Goal: Navigation & Orientation: Find specific page/section

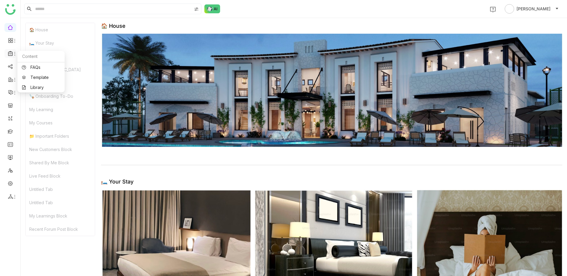
click at [6, 54] on div at bounding box center [10, 53] width 12 height 5
click at [49, 89] on link "Library" at bounding box center [41, 87] width 38 height 4
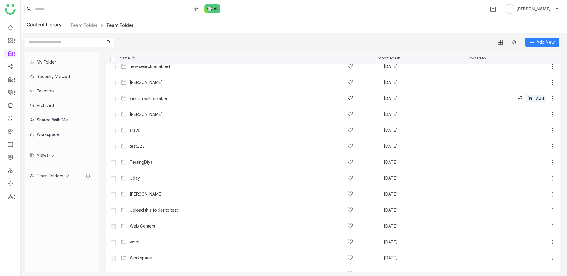
scroll to position [366, 0]
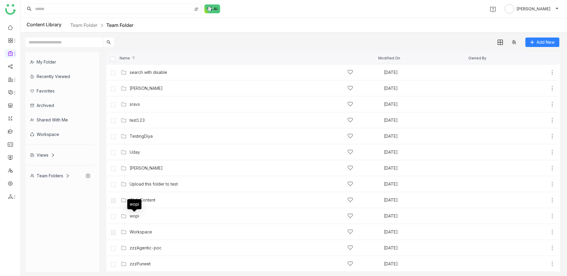
click at [137, 213] on div "wopi" at bounding box center [134, 206] width 14 height 14
click at [130, 216] on div "wopi" at bounding box center [134, 215] width 9 height 5
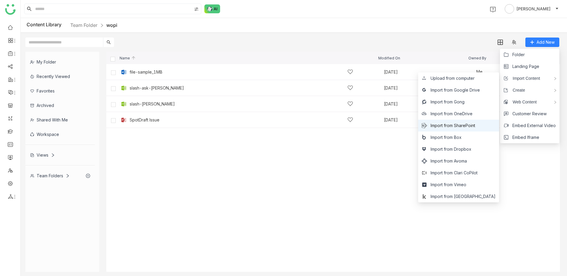
click at [475, 127] on span "Import from SharePoint" at bounding box center [452, 125] width 45 height 6
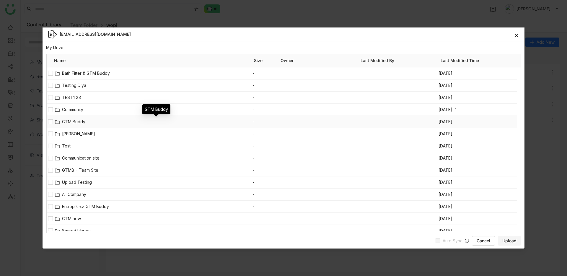
click at [71, 124] on span "GTM Buddy" at bounding box center [157, 121] width 190 height 6
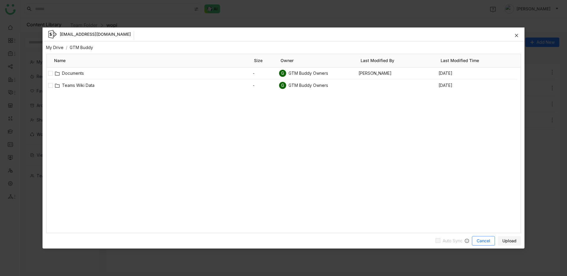
click at [491, 243] on button "Cancel" at bounding box center [483, 240] width 23 height 9
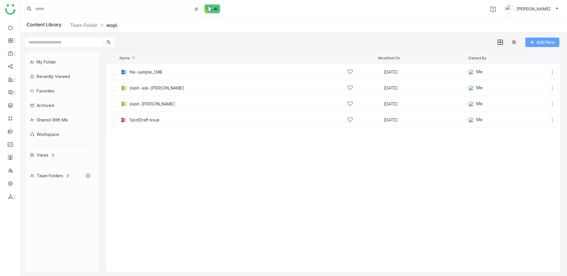
click at [541, 43] on span "Add New" at bounding box center [545, 42] width 18 height 6
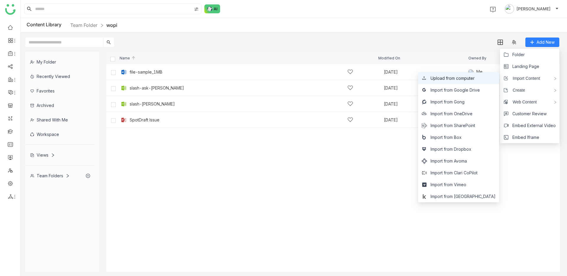
click at [474, 80] on span "Upload from computer" at bounding box center [452, 78] width 44 height 6
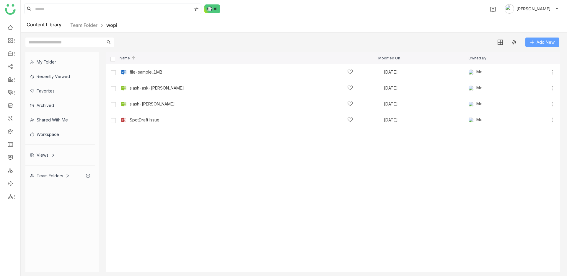
click at [549, 42] on span "Add New" at bounding box center [545, 42] width 18 height 6
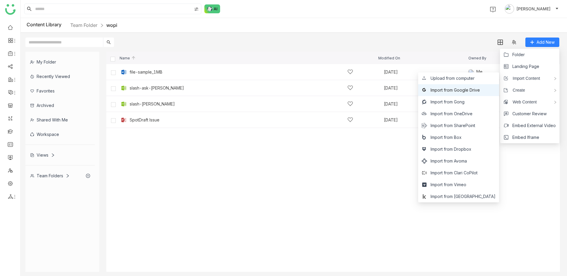
click at [466, 86] on li "Import from Google Drive" at bounding box center [458, 90] width 81 height 12
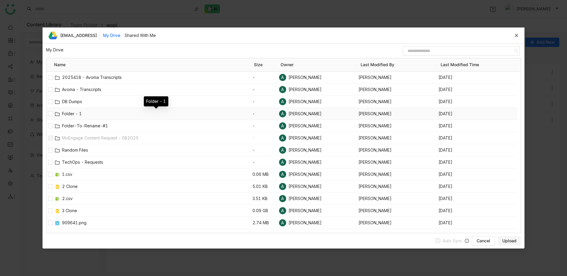
click at [73, 111] on span "Folder - 1" at bounding box center [157, 113] width 190 height 6
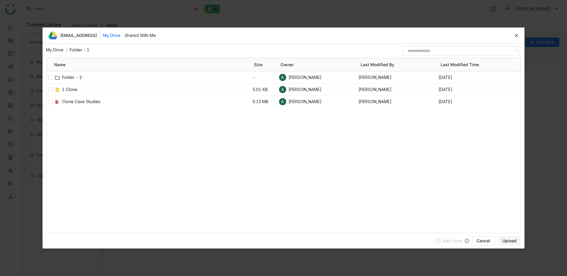
click at [120, 37] on button "My Drive" at bounding box center [111, 35] width 17 height 6
click at [80, 50] on link "Folder - 1" at bounding box center [80, 49] width 20 height 5
click at [53, 50] on link "My Drive" at bounding box center [54, 49] width 17 height 5
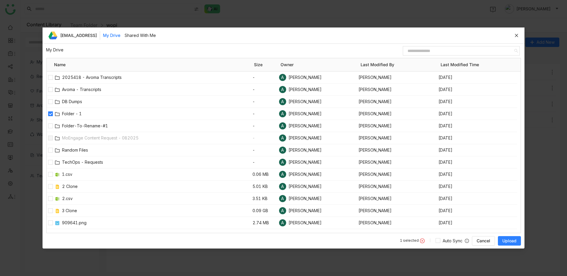
click at [501, 240] on button "Upload" at bounding box center [509, 240] width 23 height 9
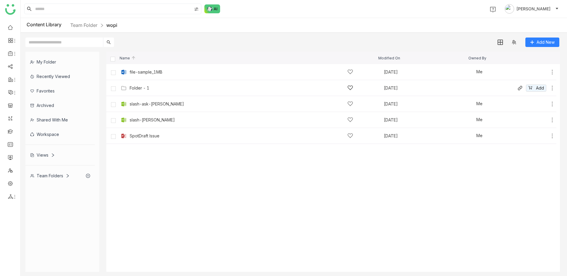
click at [135, 90] on div "Folder - 1" at bounding box center [140, 88] width 20 height 5
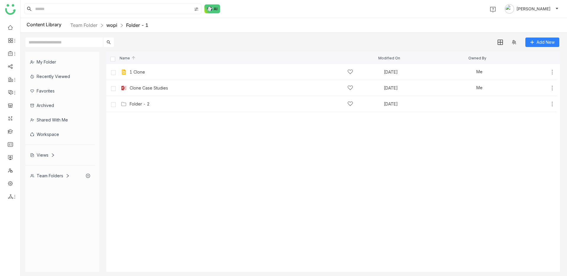
click at [116, 27] on link "wopi" at bounding box center [111, 25] width 11 height 6
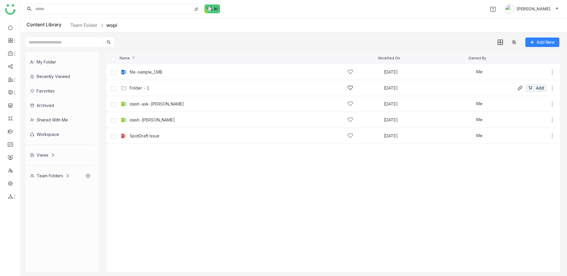
click at [551, 90] on icon at bounding box center [552, 88] width 6 height 6
click at [536, 83] on span "Enable Auto Sync" at bounding box center [530, 83] width 34 height 6
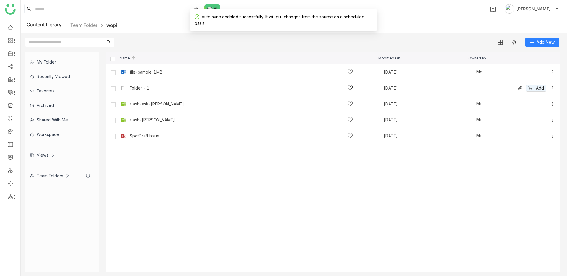
click at [127, 86] on div "Folder - 1" at bounding box center [245, 88] width 248 height 6
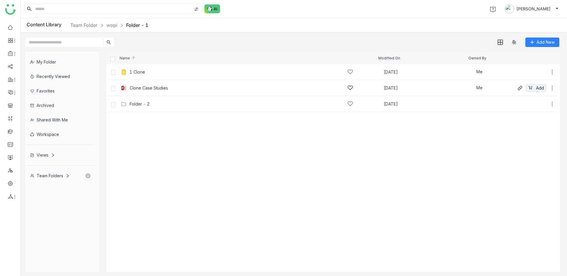
click at [551, 88] on icon at bounding box center [552, 88] width 6 height 6
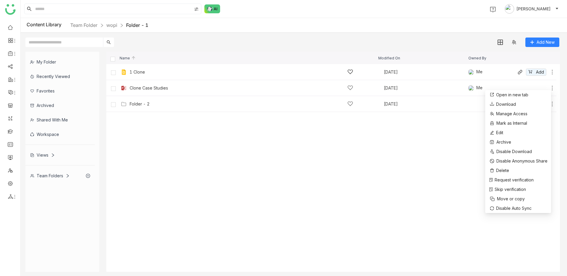
click at [551, 73] on icon at bounding box center [552, 72] width 6 height 6
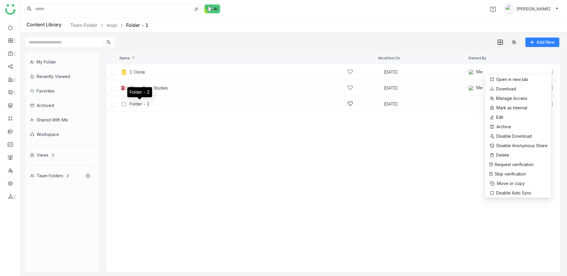
click at [140, 105] on div "Folder - 2" at bounding box center [140, 104] width 20 height 5
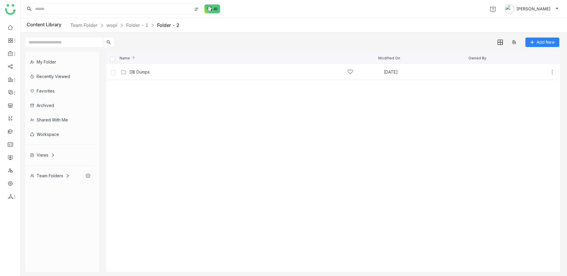
drag, startPoint x: 142, startPoint y: 25, endPoint x: 151, endPoint y: 27, distance: 9.3
click at [142, 25] on link "Folder - 1" at bounding box center [137, 25] width 22 height 6
click at [553, 105] on icon at bounding box center [552, 104] width 6 height 6
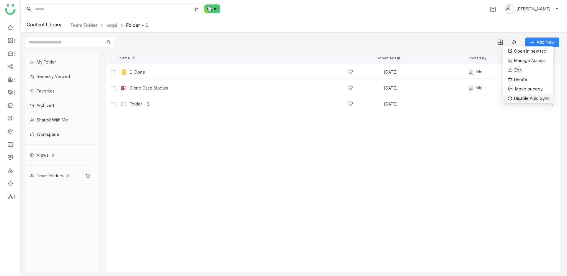
click at [537, 98] on span "Disable Auto Sync" at bounding box center [531, 98] width 35 height 6
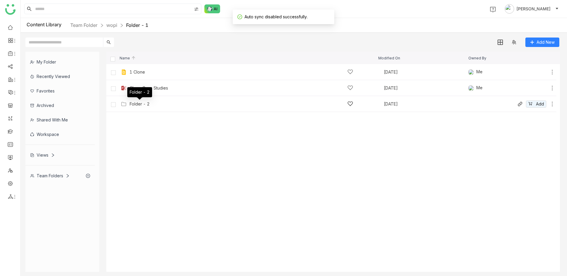
click at [134, 103] on div "Folder - 2" at bounding box center [140, 104] width 20 height 5
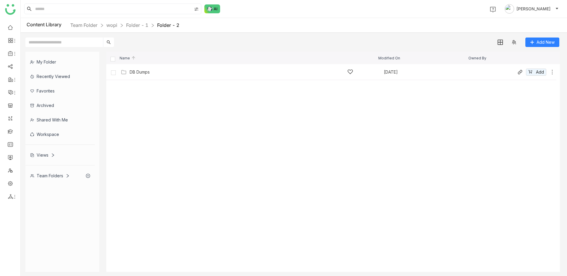
click at [553, 70] on icon at bounding box center [552, 72] width 6 height 6
click at [147, 70] on div "DB Dumps" at bounding box center [140, 72] width 20 height 5
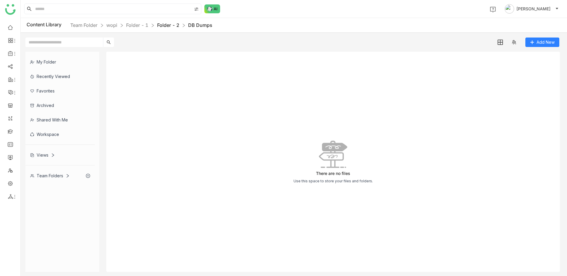
click at [166, 26] on link "Folder - 2" at bounding box center [168, 25] width 22 height 6
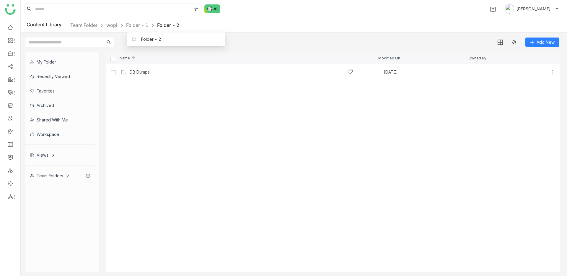
click at [148, 24] on link "Folder - 1" at bounding box center [137, 25] width 22 height 6
click at [110, 27] on link "wopi" at bounding box center [111, 25] width 11 height 6
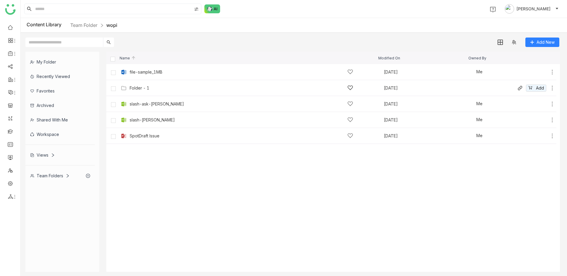
click at [552, 87] on icon at bounding box center [552, 88] width 6 height 6
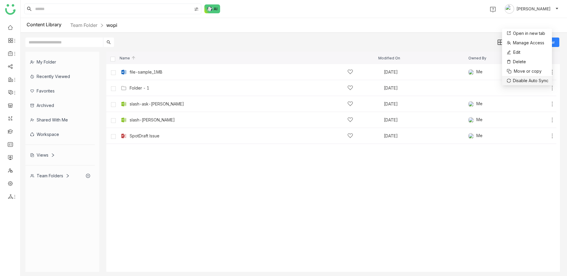
click at [541, 81] on span "Disable Auto Sync" at bounding box center [530, 80] width 35 height 6
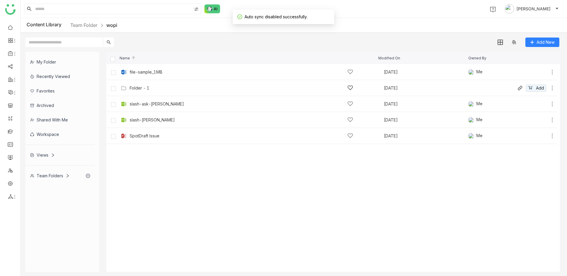
click at [129, 88] on div "Folder - 1" at bounding box center [245, 88] width 248 height 6
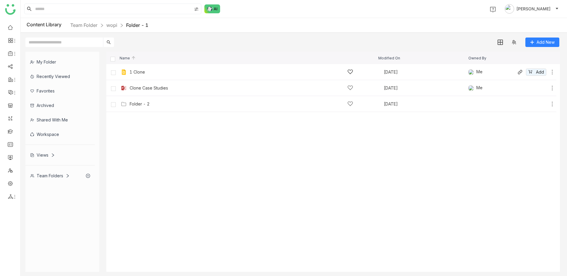
click at [553, 73] on icon at bounding box center [552, 72] width 6 height 6
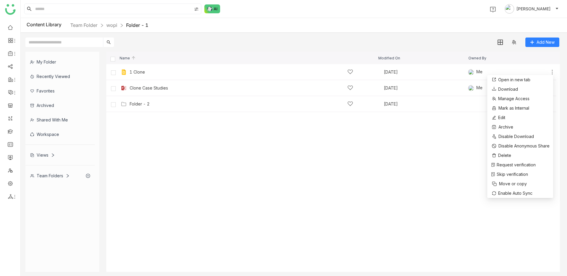
click at [393, 159] on cdk-virtual-scroll-viewport "1 Clone May 17, 2023 Me Add Clone Case Studies Jul 19, 2022 Me Add Folder - 2 S…" at bounding box center [332, 167] width 453 height 207
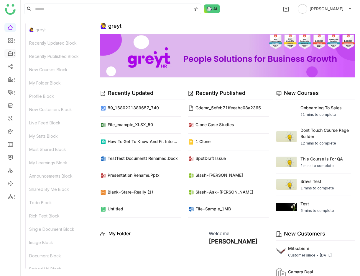
click at [14, 52] on icon at bounding box center [14, 53] width 5 height 5
click at [40, 89] on link "Library" at bounding box center [41, 87] width 38 height 4
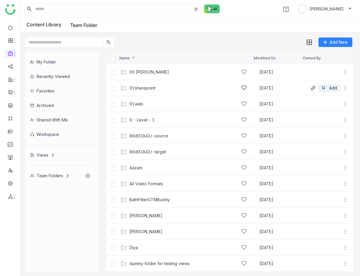
click at [143, 86] on div "01sharepoint" at bounding box center [143, 88] width 26 height 5
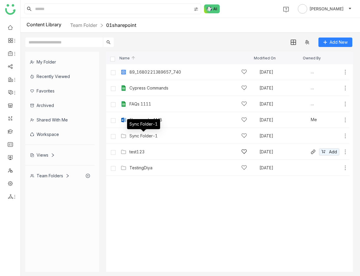
click at [144, 146] on div "test123 Sep 22, 2025 Add" at bounding box center [227, 152] width 243 height 16
click at [137, 149] on div "test123" at bounding box center [137, 151] width 15 height 5
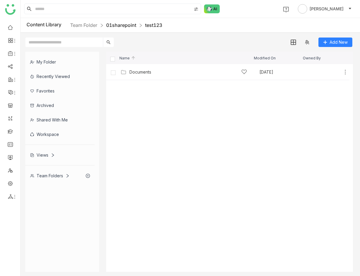
click at [138, 26] on nz-breadcrumb-item "01sharepoint" at bounding box center [125, 25] width 39 height 5
click at [127, 25] on link "01sharepoint" at bounding box center [121, 25] width 30 height 6
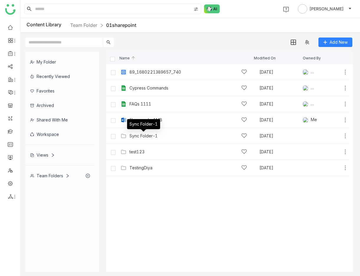
click at [137, 133] on div "Sync Folder-1" at bounding box center [143, 126] width 33 height 14
click at [137, 136] on div "Sync Folder-1" at bounding box center [144, 135] width 28 height 5
click at [142, 151] on div "test123" at bounding box center [137, 151] width 15 height 5
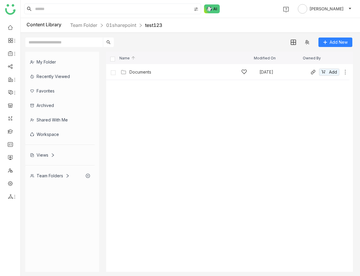
click at [150, 72] on div "Documents" at bounding box center [141, 72] width 22 height 5
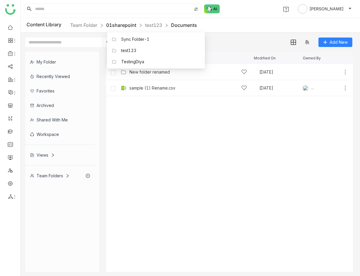
click at [115, 23] on link "01sharepoint" at bounding box center [121, 25] width 30 height 6
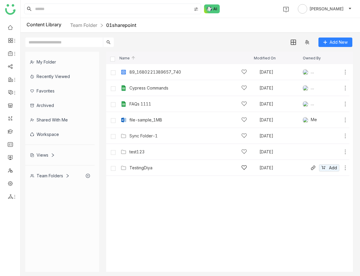
click at [139, 166] on div "TestingDiya" at bounding box center [141, 167] width 23 height 5
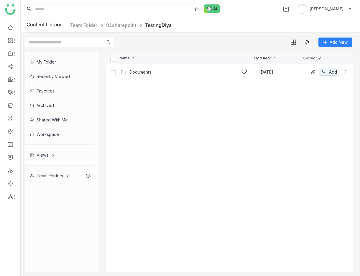
click at [133, 70] on div "Documents" at bounding box center [141, 72] width 22 height 5
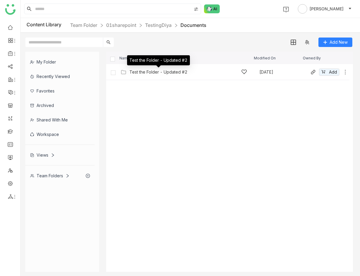
click at [138, 70] on div "Test the Folder - Updated #2" at bounding box center [159, 72] width 58 height 5
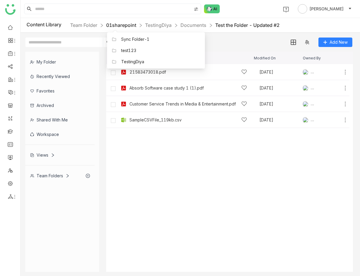
click at [128, 25] on link "01sharepoint" at bounding box center [121, 25] width 30 height 6
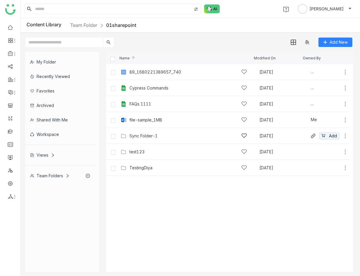
click at [146, 138] on div "Sync Folder-1" at bounding box center [189, 135] width 118 height 6
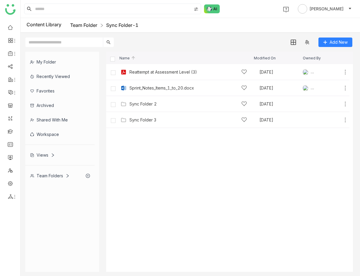
click at [90, 27] on link "Team Folder" at bounding box center [83, 25] width 27 height 6
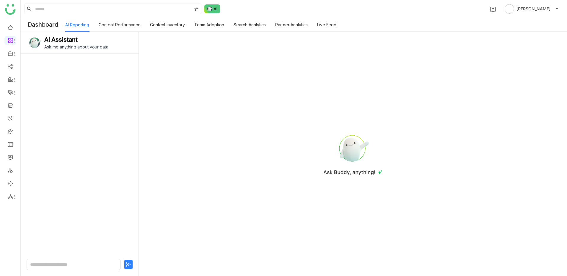
click at [294, 72] on div at bounding box center [353, 154] width 428 height 244
